Goal: Navigation & Orientation: Find specific page/section

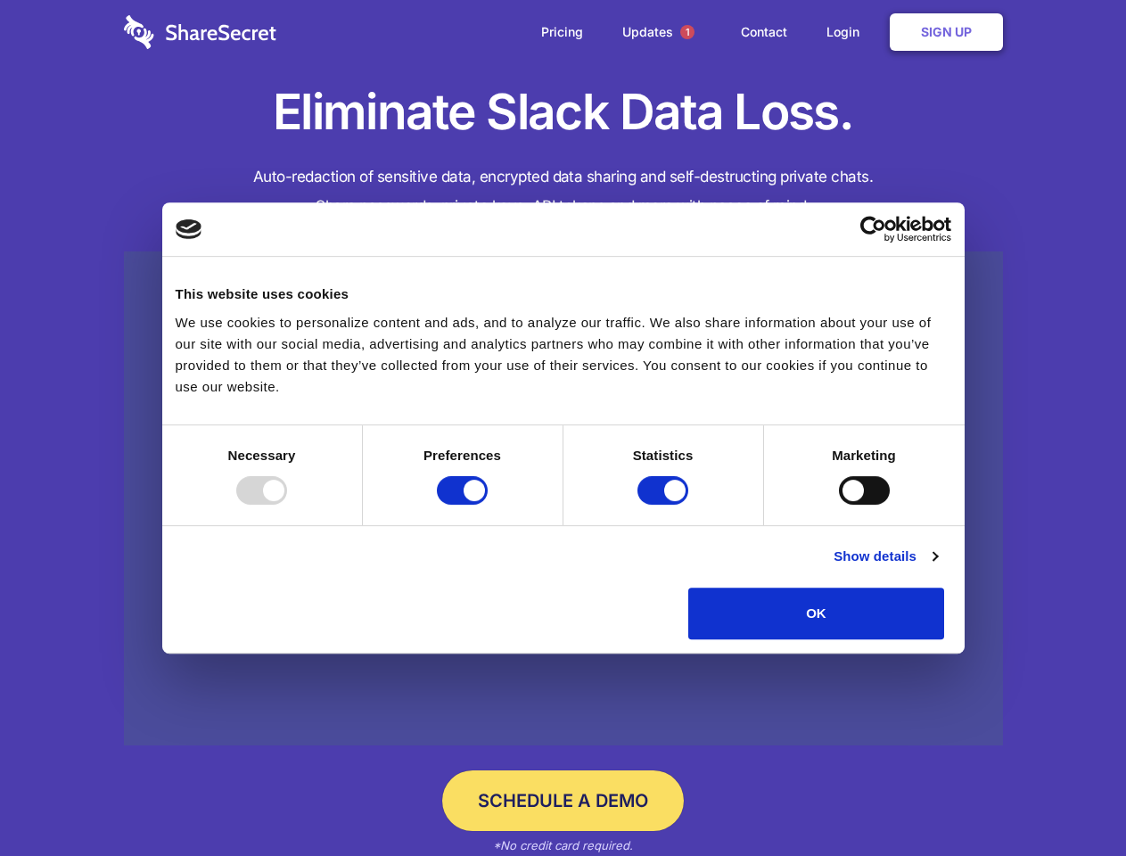
click at [287, 505] on div at bounding box center [261, 490] width 51 height 29
click at [488, 505] on input "Preferences" at bounding box center [462, 490] width 51 height 29
checkbox input "false"
click at [665, 505] on input "Statistics" at bounding box center [663, 490] width 51 height 29
checkbox input "false"
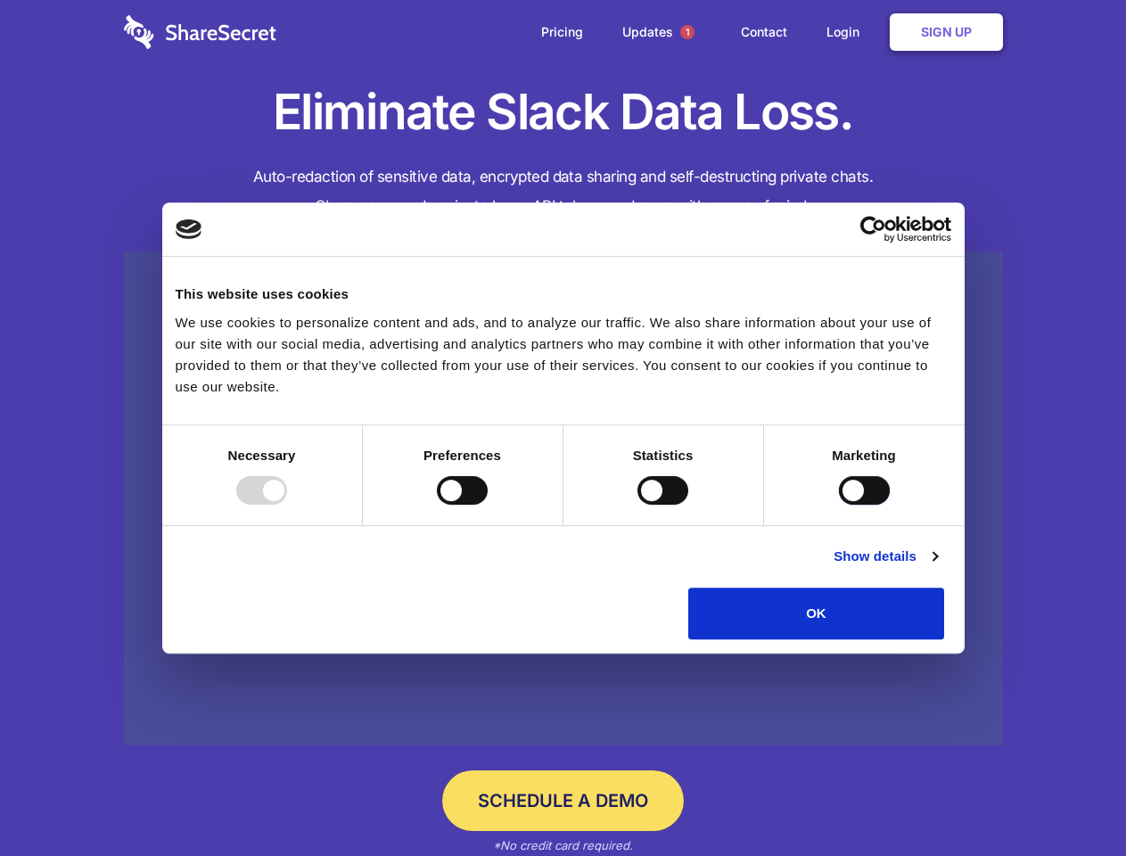
click at [839, 505] on input "Marketing" at bounding box center [864, 490] width 51 height 29
checkbox input "true"
click at [937, 567] on link "Show details" at bounding box center [885, 556] width 103 height 21
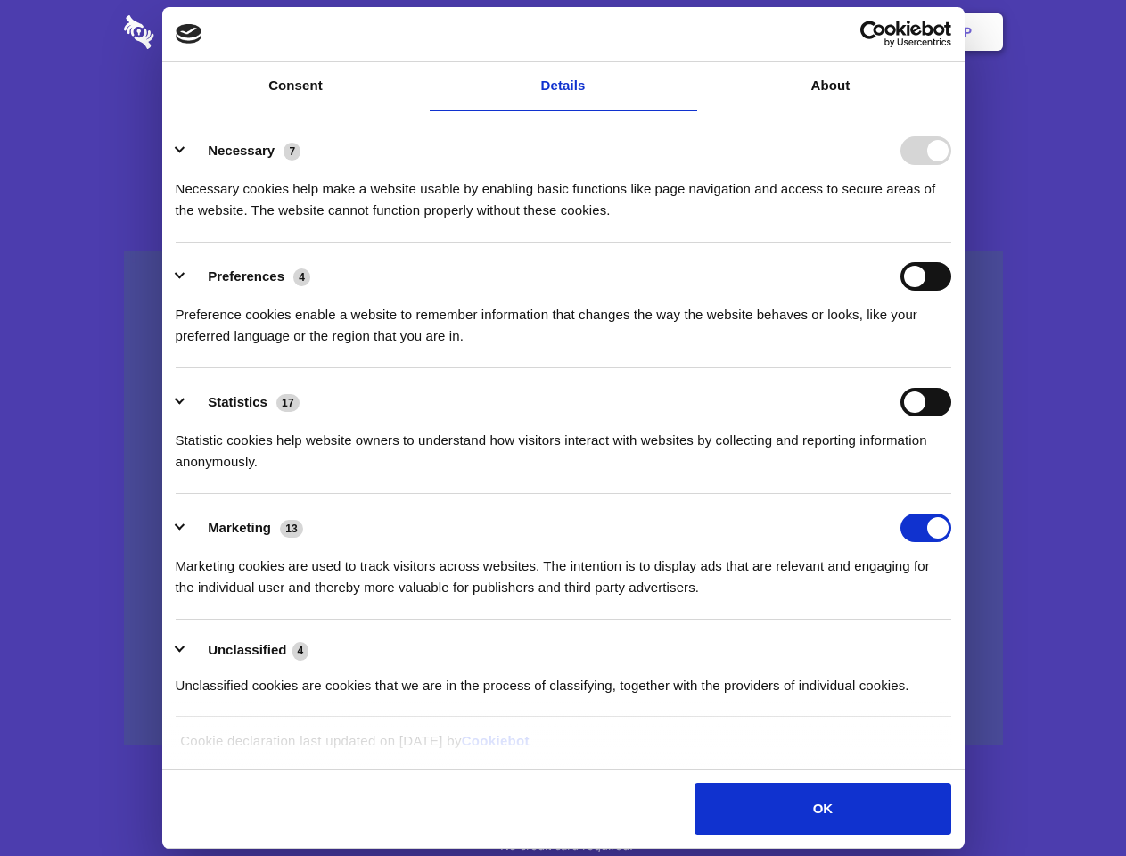
click at [960, 646] on ul "Necessary 7 Necessary cookies help make a website usable by enabling basic func…" at bounding box center [563, 417] width 793 height 601
click at [687, 32] on span "1" at bounding box center [687, 32] width 14 height 14
